Goal: Information Seeking & Learning: Learn about a topic

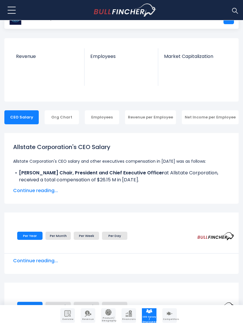
scroll to position [10, 0]
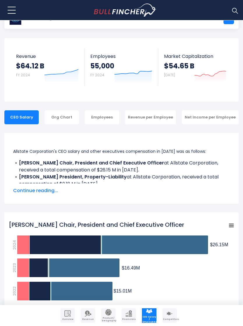
click at [42, 192] on span "Continue reading..." at bounding box center [121, 190] width 217 height 7
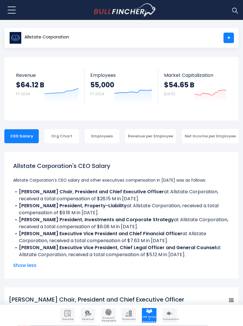
scroll to position [0, 0]
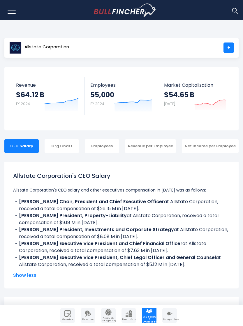
click at [66, 144] on div "Org Chart" at bounding box center [62, 146] width 34 height 14
click at [64, 146] on div "Org Chart" at bounding box center [62, 146] width 34 height 14
click at [66, 148] on div "Org Chart" at bounding box center [62, 146] width 34 height 14
click at [113, 146] on div "Employees" at bounding box center [102, 146] width 34 height 14
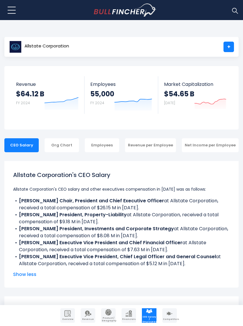
click at [110, 148] on div "Employees" at bounding box center [102, 145] width 34 height 14
click at [110, 150] on div "Employees" at bounding box center [102, 145] width 34 height 14
click at [28, 149] on div "CEO Salary" at bounding box center [21, 145] width 34 height 14
click at [60, 147] on div "Org Chart" at bounding box center [62, 145] width 34 height 14
click at [156, 148] on div "Revenue per Employee" at bounding box center [150, 145] width 51 height 14
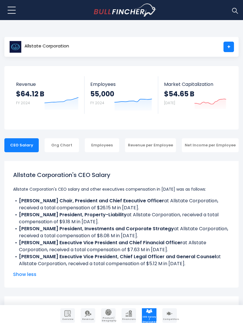
click at [157, 150] on div "Revenue per Employee" at bounding box center [150, 145] width 51 height 14
click at [157, 151] on div "Revenue per Employee" at bounding box center [150, 145] width 51 height 14
click at [208, 146] on div "Net Income per Employee" at bounding box center [210, 145] width 57 height 14
click at [207, 151] on div "Net Income per Employee" at bounding box center [210, 145] width 57 height 14
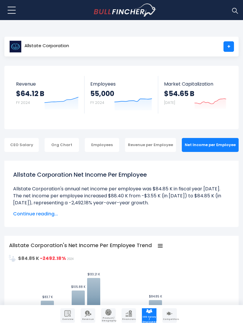
scroll to position [1, 0]
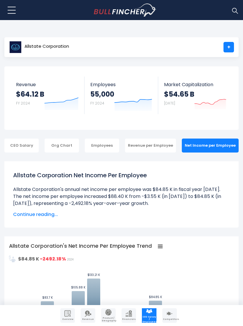
click at [35, 218] on span "Continue reading..." at bounding box center [121, 214] width 217 height 7
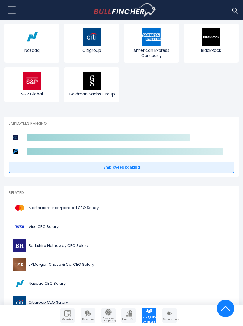
scroll to position [1121, 0]
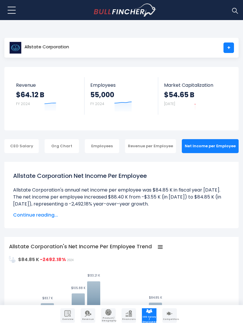
scroll to position [1415, 0]
